Goal: Communication & Community: Answer question/provide support

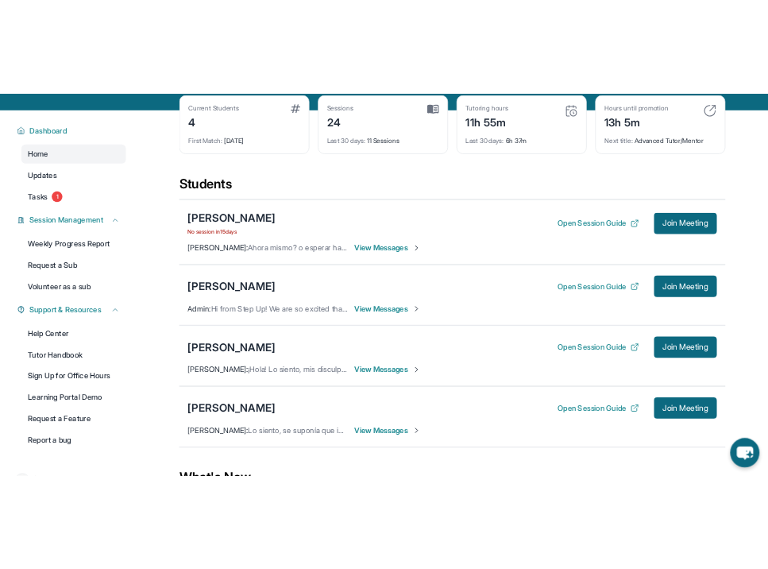
scroll to position [91, 0]
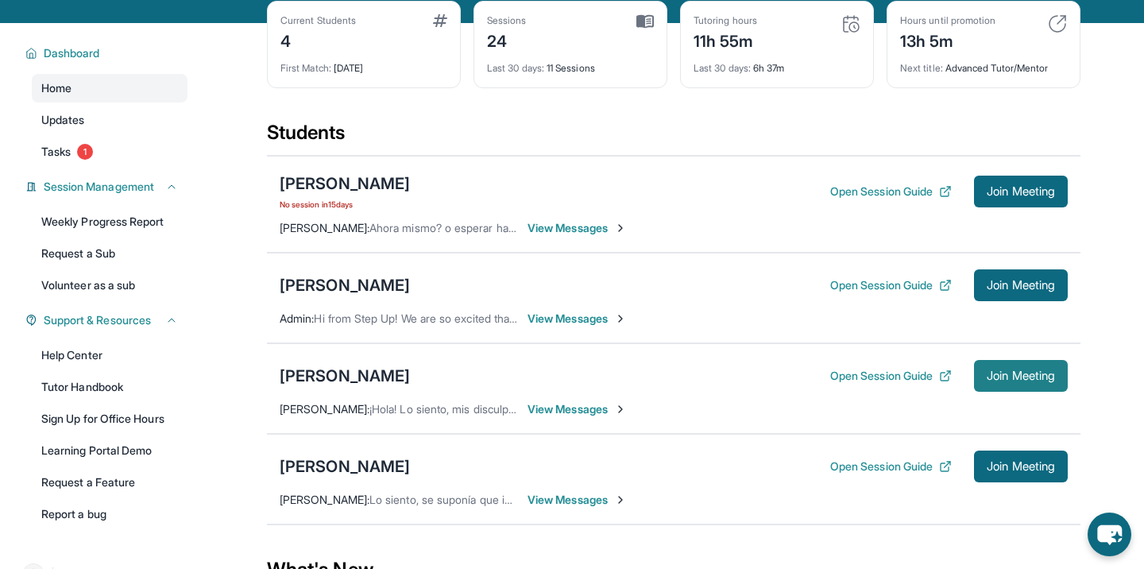
click at [986, 372] on span "Join Meeting" at bounding box center [1020, 376] width 68 height 10
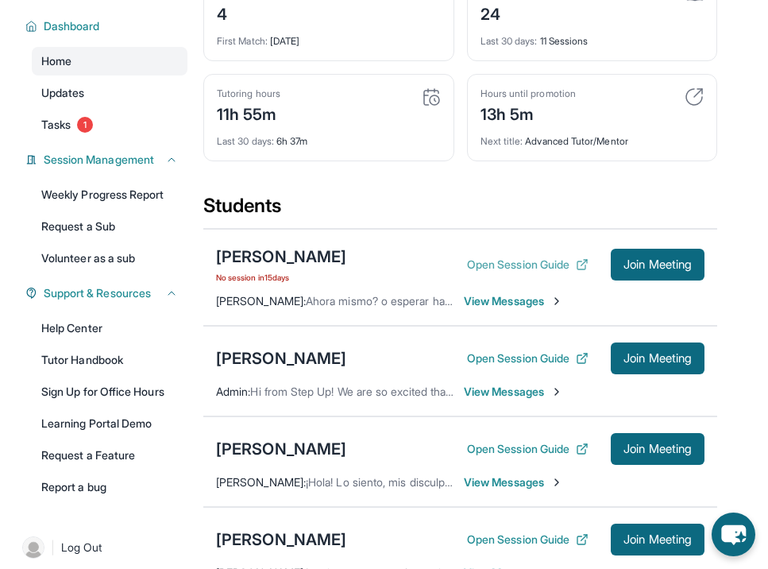
scroll to position [145, 0]
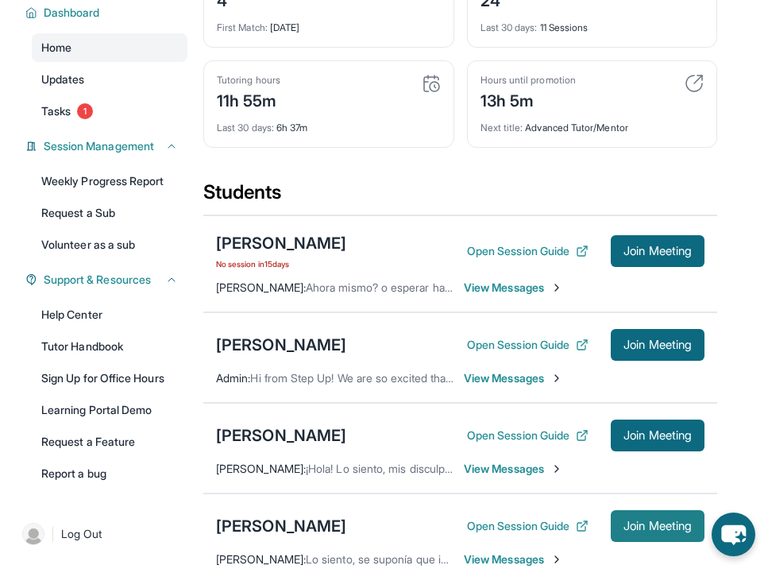
click at [635, 524] on span "Join Meeting" at bounding box center [657, 526] width 68 height 10
click at [510, 315] on div "Emily Rivera Open Session Guide Join Meeting Admin : Hi from Step Up! We are so…" at bounding box center [460, 357] width 514 height 91
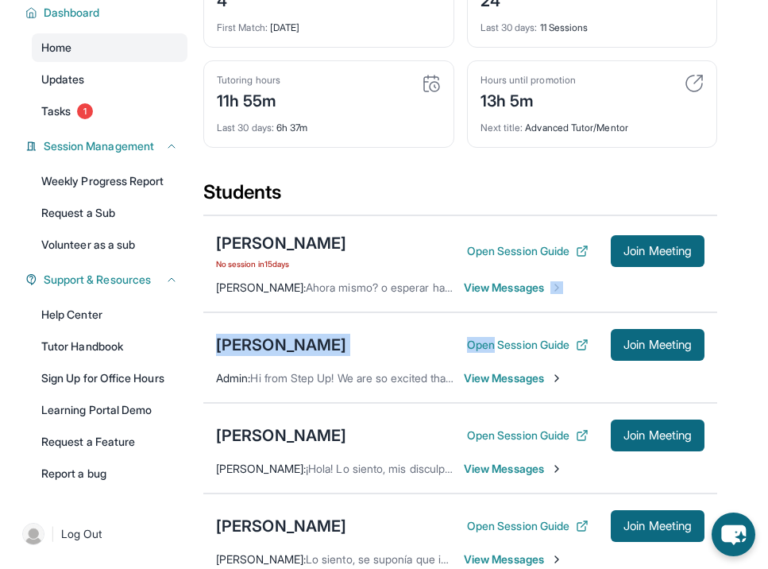
drag, startPoint x: 510, startPoint y: 315, endPoint x: 500, endPoint y: 306, distance: 12.9
click at [500, 306] on div "Lindsay Handal De Leon No session in 15 days Open Session Guide Join Meeting An…" at bounding box center [460, 399] width 514 height 370
click at [468, 312] on div "Emily Rivera Open Session Guide Join Meeting Admin : Hi from Step Up! We are so…" at bounding box center [460, 357] width 514 height 91
click at [465, 313] on div "Emily Rivera Open Session Guide Join Meeting Admin : Hi from Step Up! We are so…" at bounding box center [460, 357] width 514 height 91
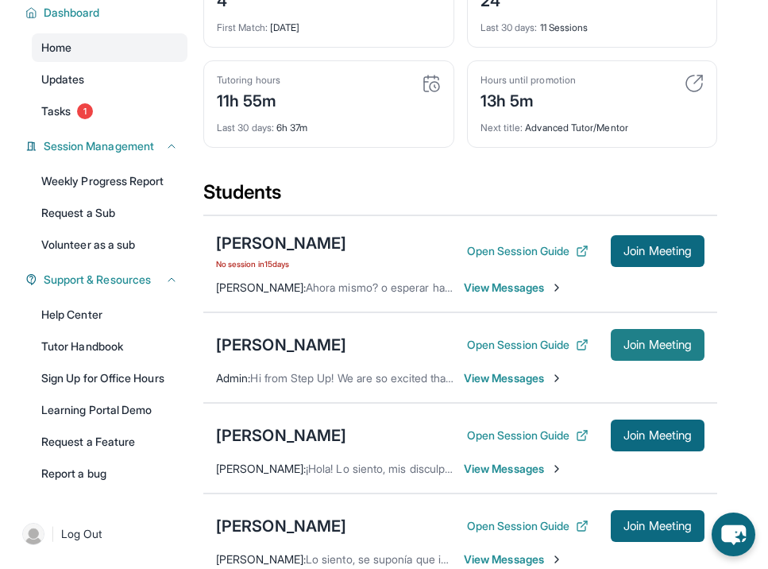
click at [630, 340] on span "Join Meeting" at bounding box center [657, 345] width 68 height 10
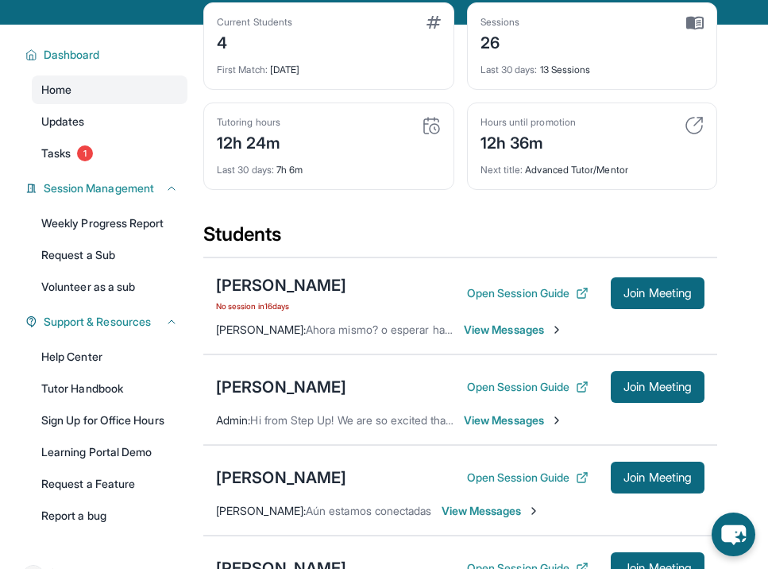
scroll to position [108, 0]
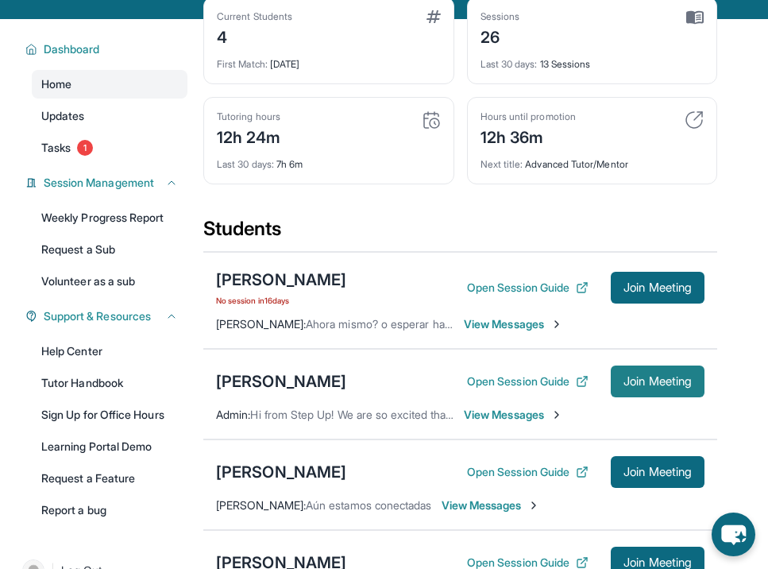
click at [639, 376] on span "Join Meeting" at bounding box center [657, 381] width 68 height 10
